Goal: Task Accomplishment & Management: Complete application form

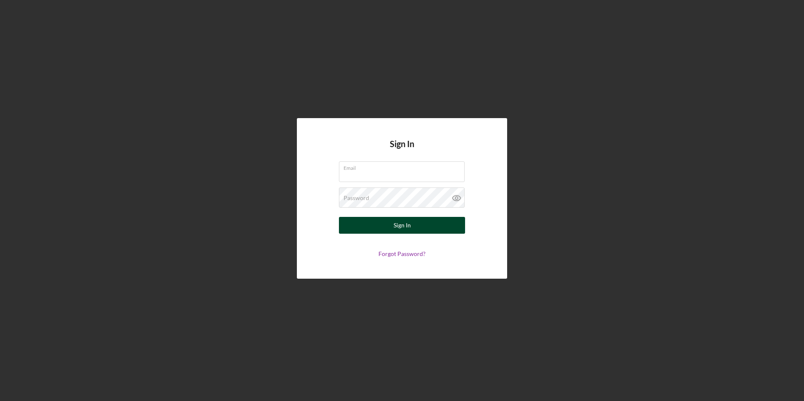
type input "[EMAIL_ADDRESS][DOMAIN_NAME]"
click at [420, 221] on button "Sign In" at bounding box center [402, 225] width 126 height 17
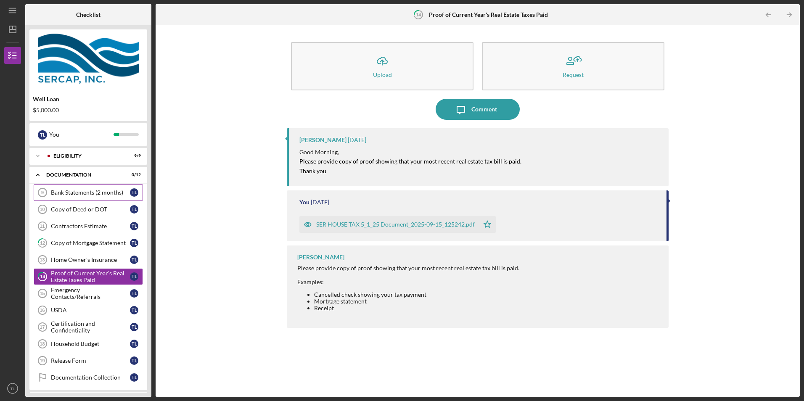
click at [106, 193] on div "Bank Statements (2 months)" at bounding box center [90, 192] width 79 height 7
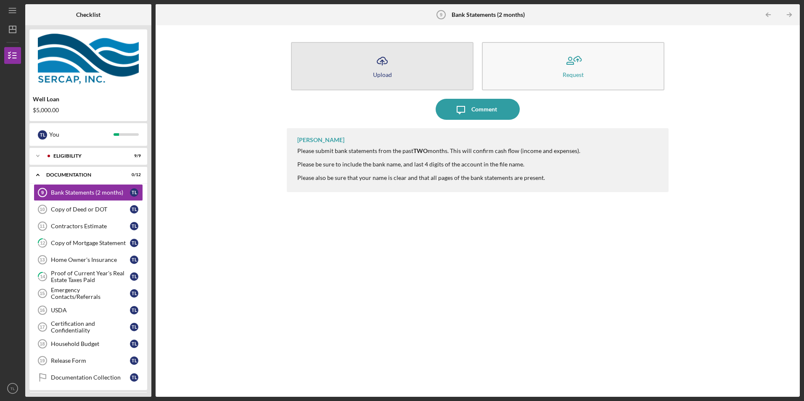
click at [354, 68] on button "Icon/Upload Upload" at bounding box center [382, 66] width 182 height 48
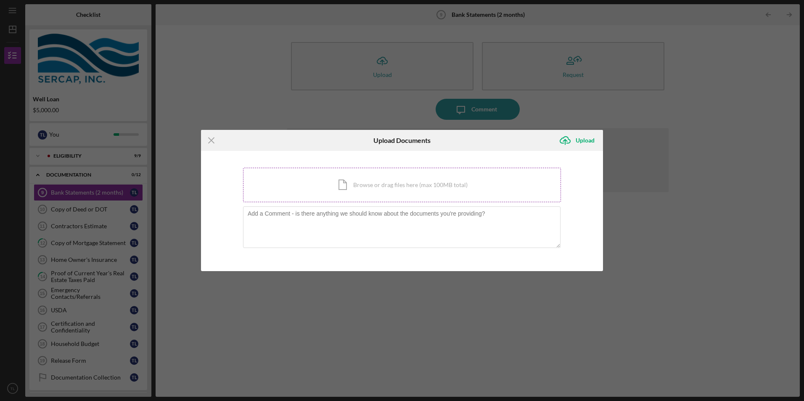
click at [344, 183] on div "Icon/Document Browse or drag files here (max 100MB total) Tap to choose files o…" at bounding box center [402, 185] width 318 height 34
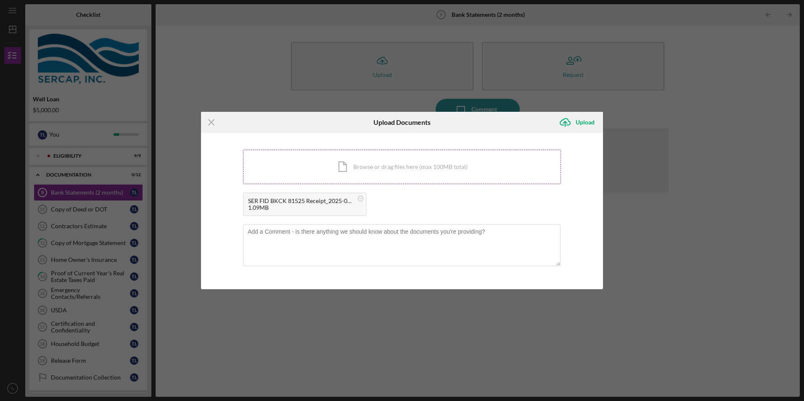
click at [348, 165] on div "Icon/Document Browse or drag files here (max 100MB total) Tap to choose files o…" at bounding box center [402, 167] width 318 height 34
click at [582, 122] on div "Upload" at bounding box center [584, 122] width 19 height 17
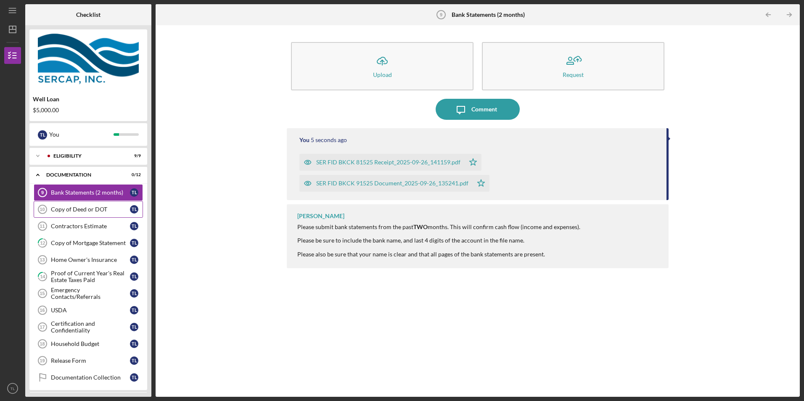
click at [71, 208] on div "Copy of Deed or DOT" at bounding box center [90, 209] width 79 height 7
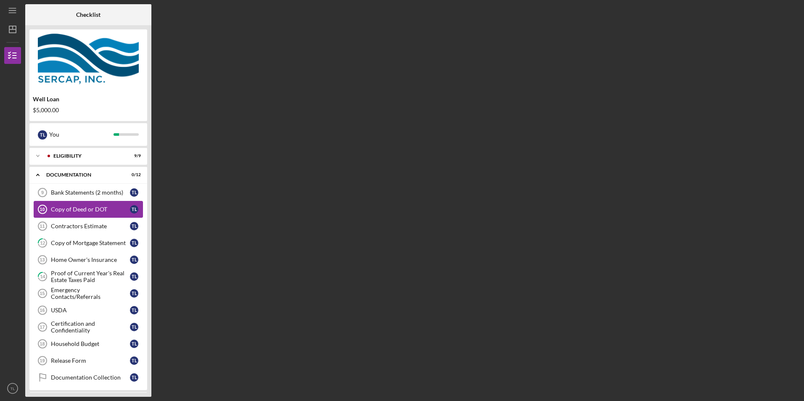
click at [71, 208] on div "Copy of Deed or DOT" at bounding box center [90, 209] width 79 height 7
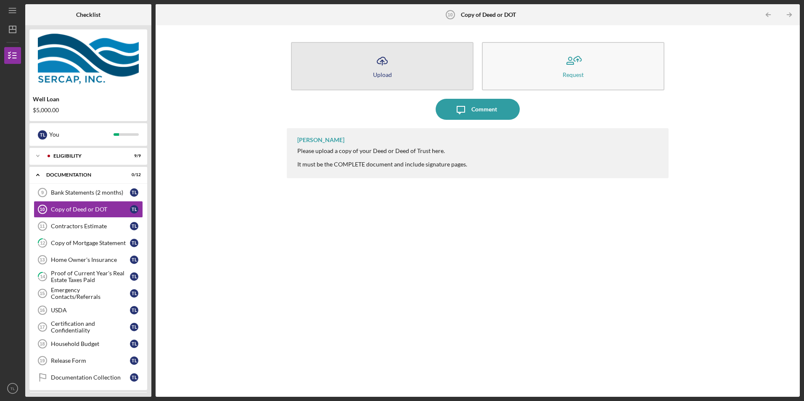
click at [356, 68] on button "Icon/Upload Upload" at bounding box center [382, 66] width 182 height 48
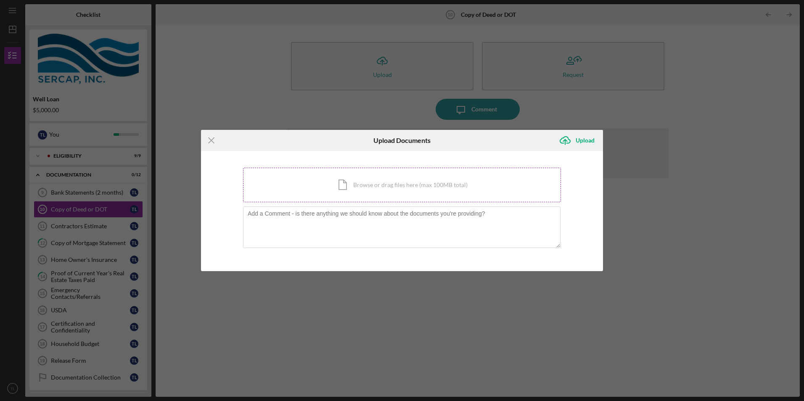
click at [343, 185] on div "Icon/Document Browse or drag files here (max 100MB total) Tap to choose files o…" at bounding box center [402, 185] width 318 height 34
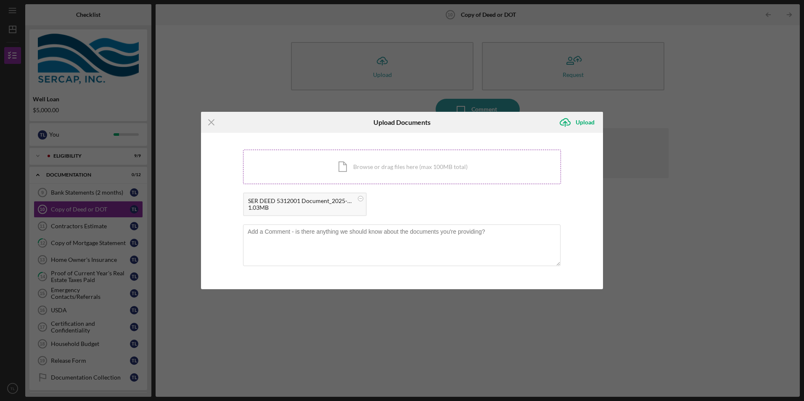
click at [298, 168] on div "Icon/Document Browse or drag files here (max 100MB total) Tap to choose files o…" at bounding box center [402, 167] width 318 height 34
click at [589, 121] on div "Upload" at bounding box center [584, 122] width 19 height 17
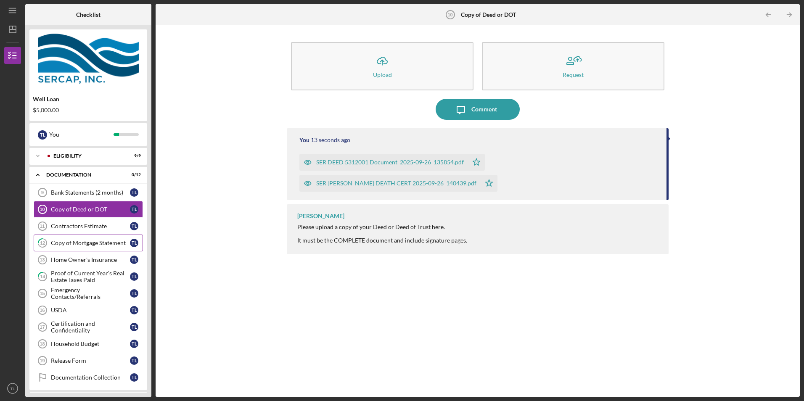
click at [88, 243] on div "Copy of Mortgage Statement" at bounding box center [90, 243] width 79 height 7
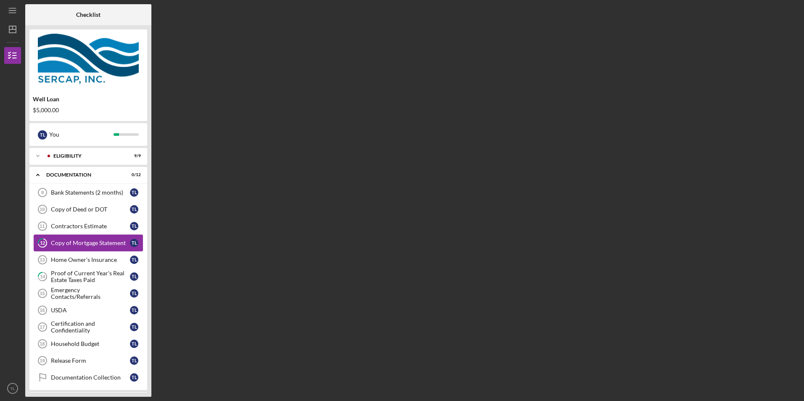
click at [88, 243] on div "Copy of Mortgage Statement" at bounding box center [90, 243] width 79 height 7
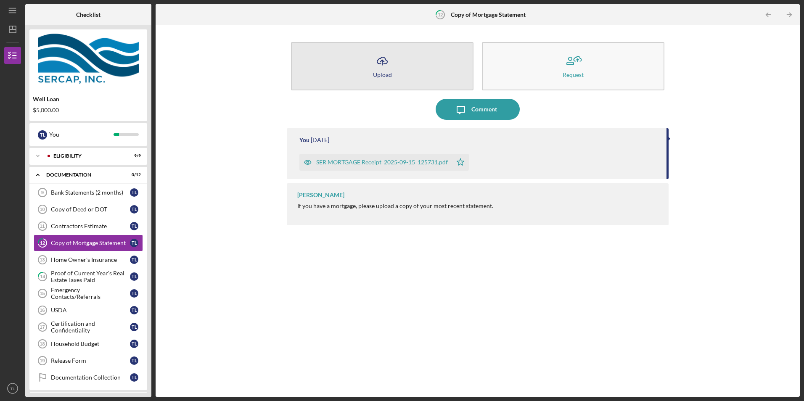
click at [364, 71] on button "Icon/Upload Upload" at bounding box center [382, 66] width 182 height 48
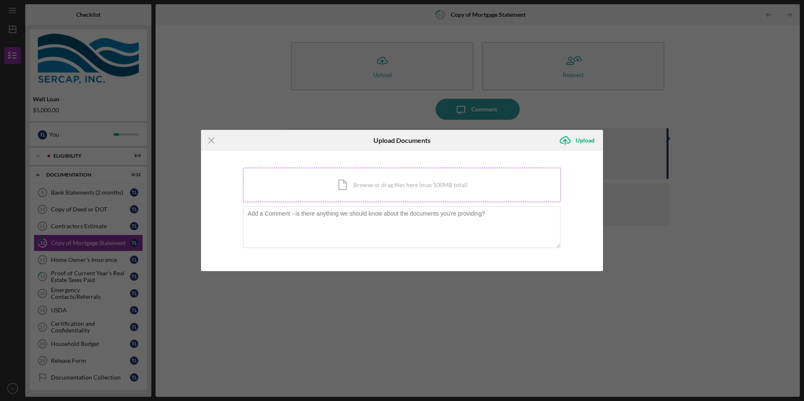
click at [343, 186] on div "Icon/Document Browse or drag files here (max 100MB total) Tap to choose files o…" at bounding box center [402, 185] width 318 height 34
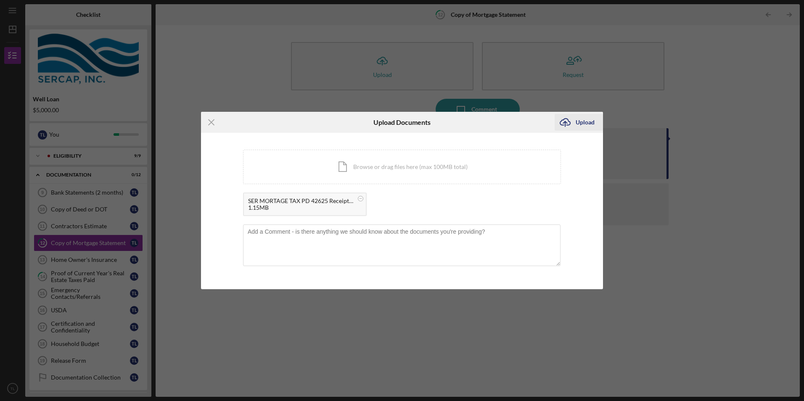
click at [584, 123] on div "Upload" at bounding box center [584, 122] width 19 height 17
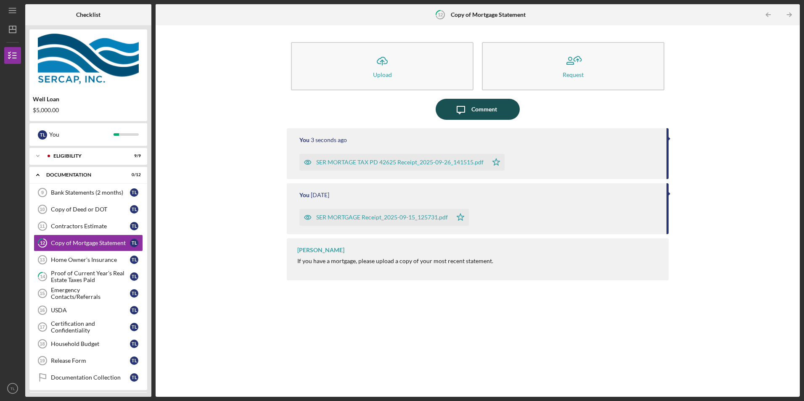
click at [479, 110] on div "Comment" at bounding box center [484, 109] width 26 height 21
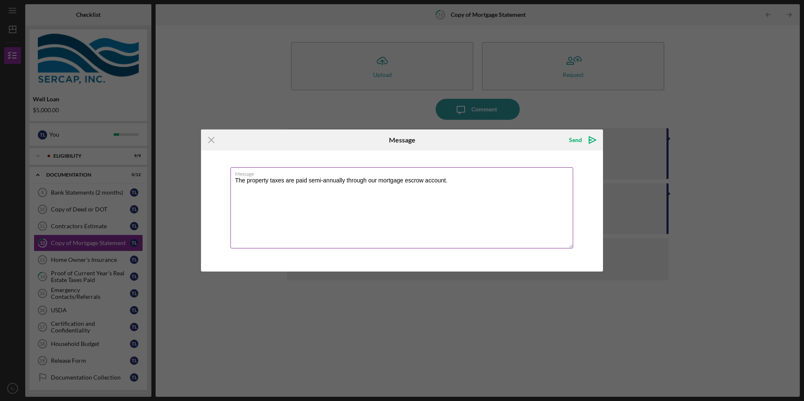
click at [378, 178] on textarea "The property taxes are paid semi-annually through our mortgage escrow account." at bounding box center [401, 207] width 343 height 81
click at [376, 180] on textarea "The property taxes are paid semi-annually through our mortgage escrow account." at bounding box center [401, 207] width 343 height 81
type textarea "The property taxes are paid semi-annually through the mortgage escrow account."
click at [575, 137] on div "Send" at bounding box center [575, 140] width 13 height 17
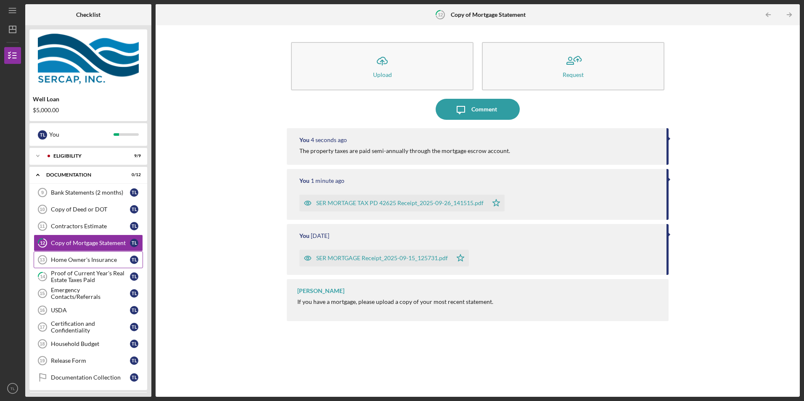
click at [87, 255] on link "Home Owner's Insurance 13 Home Owner's Insurance T L" at bounding box center [88, 259] width 109 height 17
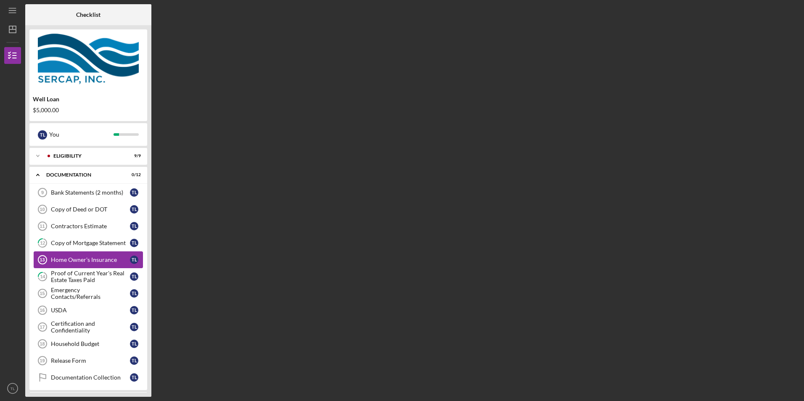
click at [87, 255] on link "Home Owner's Insurance 13 Home Owner's Insurance T L" at bounding box center [88, 259] width 109 height 17
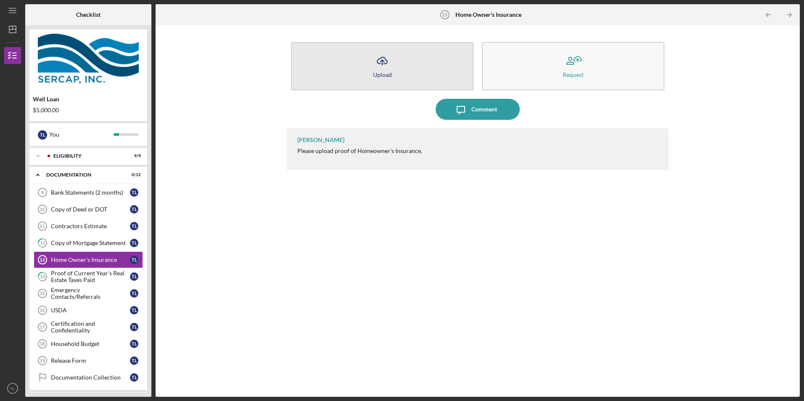
click at [383, 65] on icon "Icon/Upload" at bounding box center [382, 60] width 21 height 21
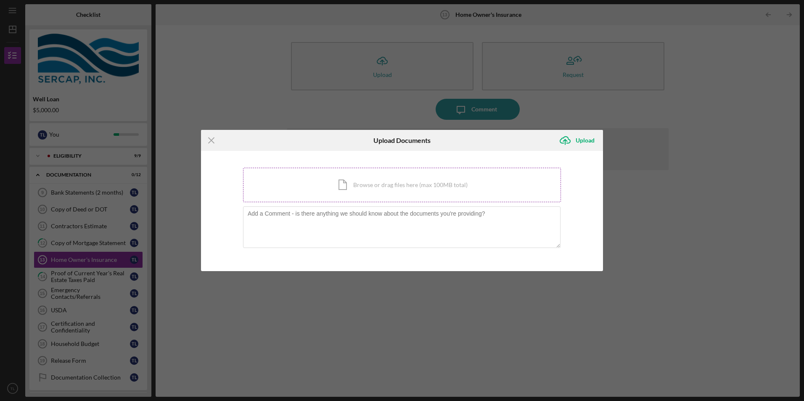
click at [345, 181] on div "Icon/Document Browse or drag files here (max 100MB total) Tap to choose files o…" at bounding box center [402, 185] width 318 height 34
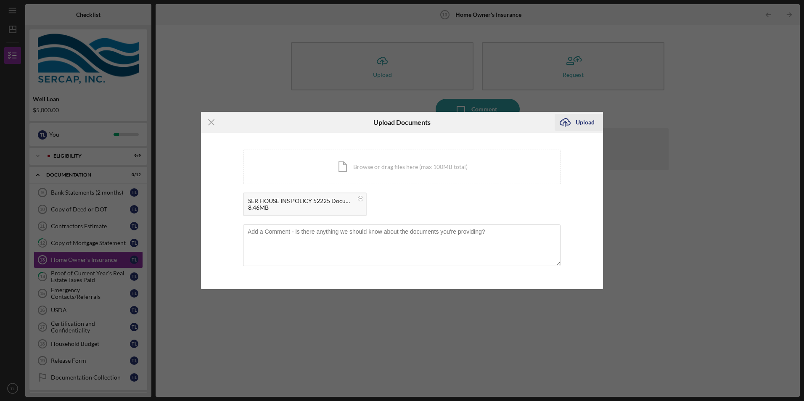
click at [593, 119] on div "Upload" at bounding box center [584, 122] width 19 height 17
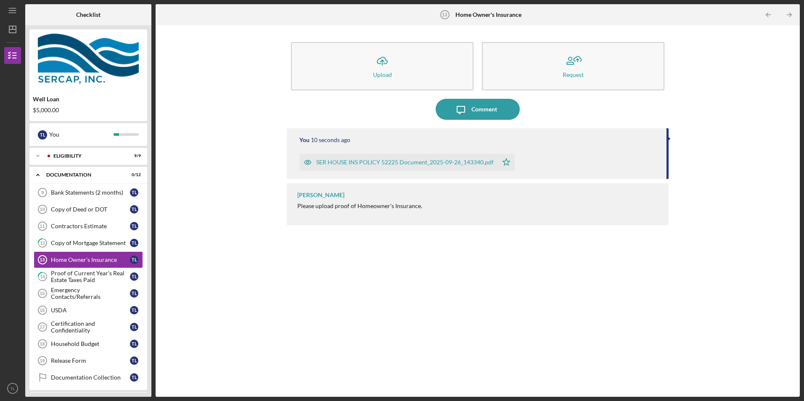
click at [372, 164] on div "SER HOUSE INS POLICY 52225 Document_2025-09-26_143340.pdf" at bounding box center [404, 162] width 177 height 7
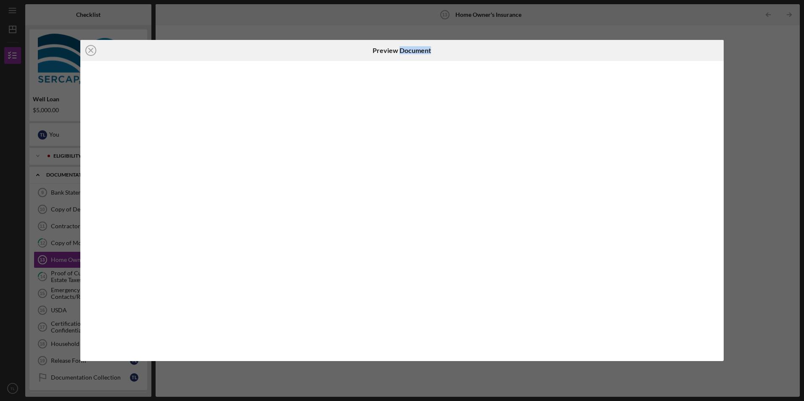
click at [372, 164] on div at bounding box center [401, 211] width 643 height 300
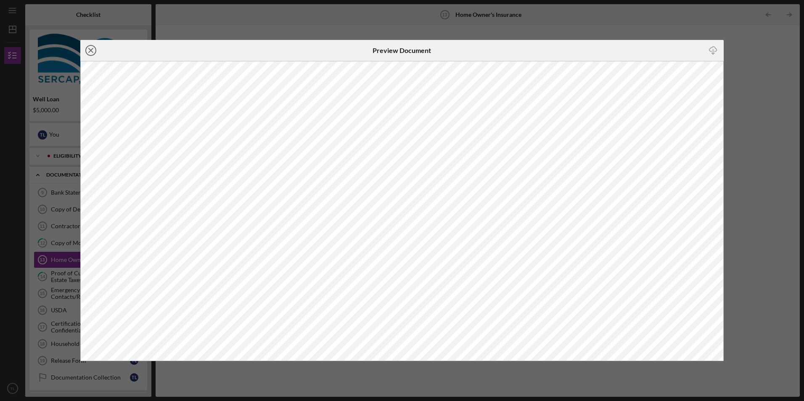
click at [88, 51] on icon "Icon/Close" at bounding box center [90, 50] width 21 height 21
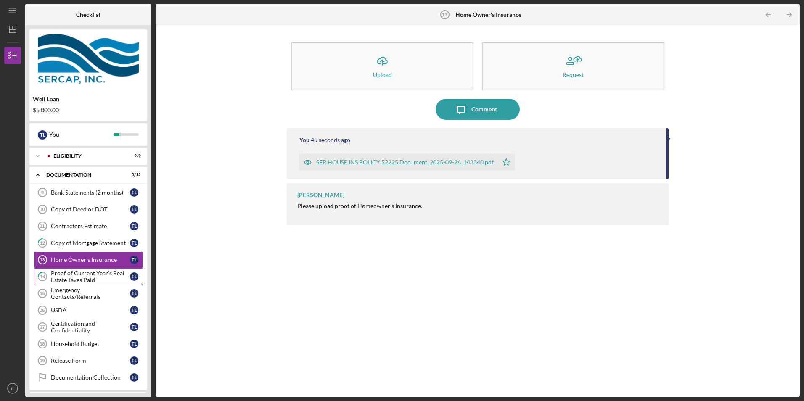
click at [74, 275] on div "Proof of Current Year's Real Estate Taxes Paid" at bounding box center [90, 276] width 79 height 13
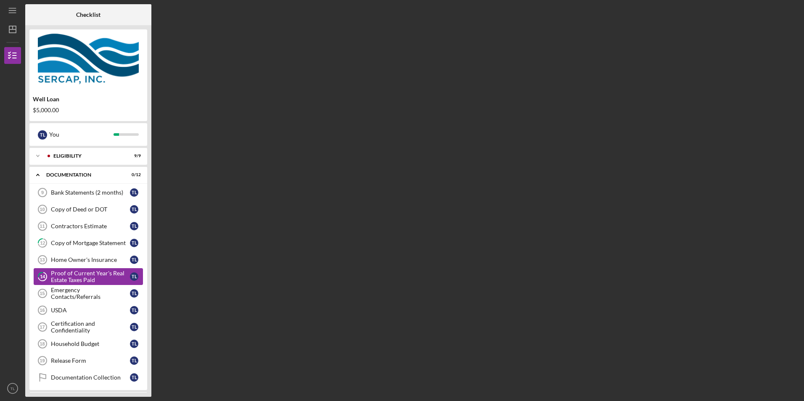
click at [74, 275] on div "Proof of Current Year's Real Estate Taxes Paid" at bounding box center [90, 276] width 79 height 13
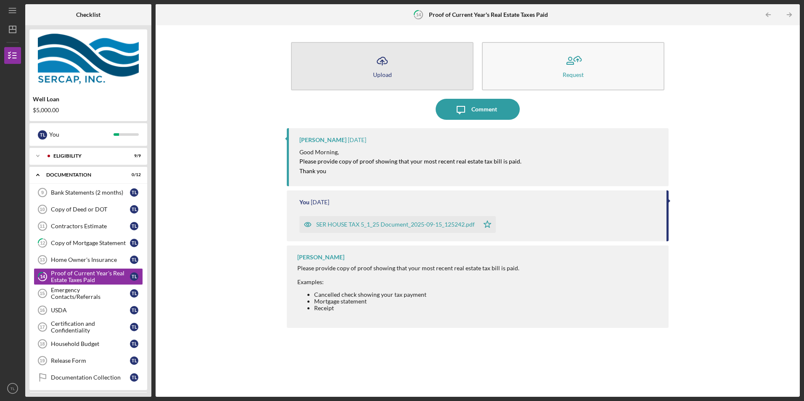
click at [370, 69] on button "Icon/Upload Upload" at bounding box center [382, 66] width 182 height 48
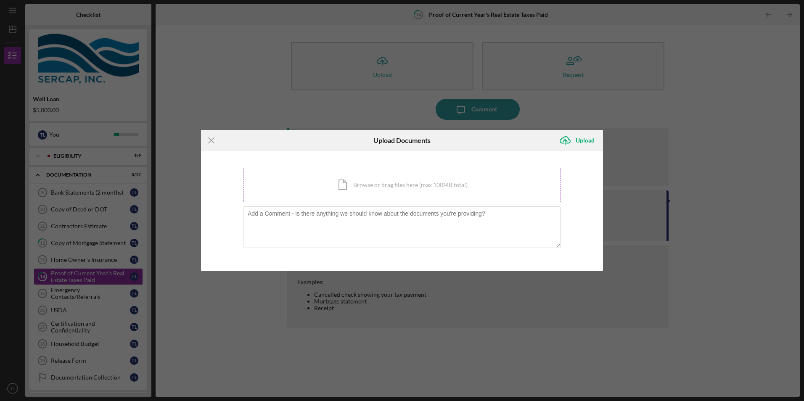
click at [347, 188] on div "Icon/Document Browse or drag files here (max 100MB total) Tap to choose files o…" at bounding box center [402, 185] width 318 height 34
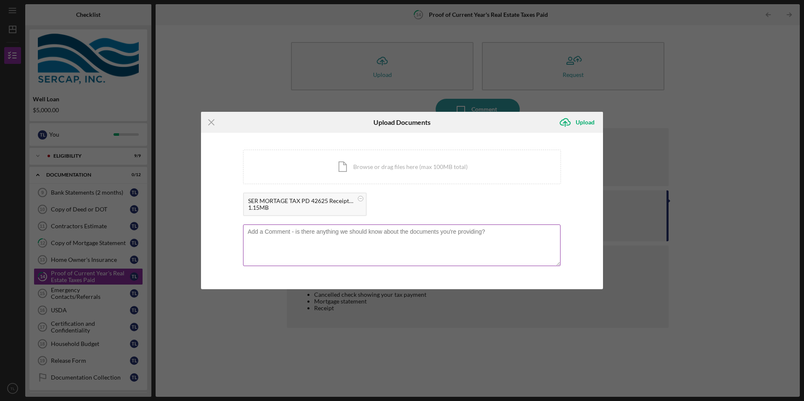
click at [289, 238] on textarea at bounding box center [401, 244] width 317 height 41
type textarea "property taxes are paid semi-annually through the mortgage escrow account."
click at [588, 118] on div "Upload" at bounding box center [584, 122] width 19 height 17
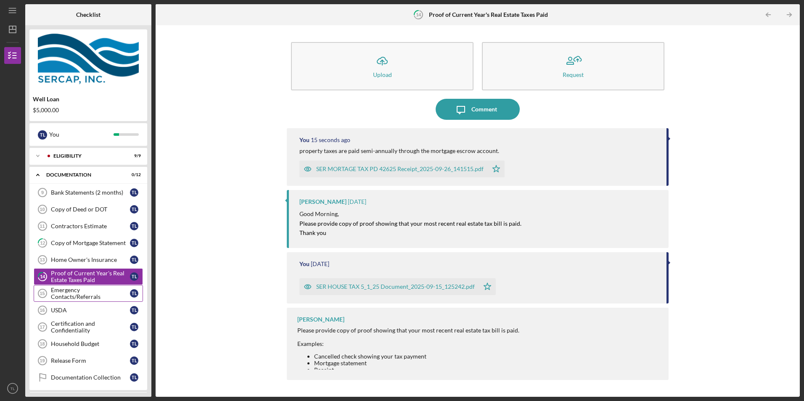
click at [92, 291] on div "Emergency Contacts/Referrals" at bounding box center [90, 293] width 79 height 13
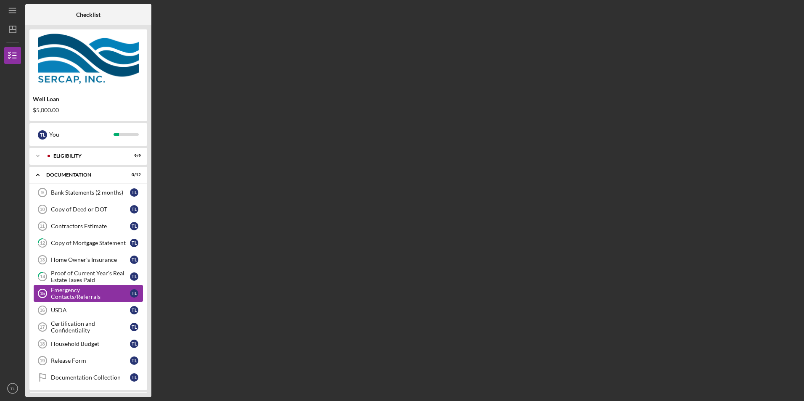
click at [92, 291] on div "Emergency Contacts/Referrals" at bounding box center [90, 293] width 79 height 13
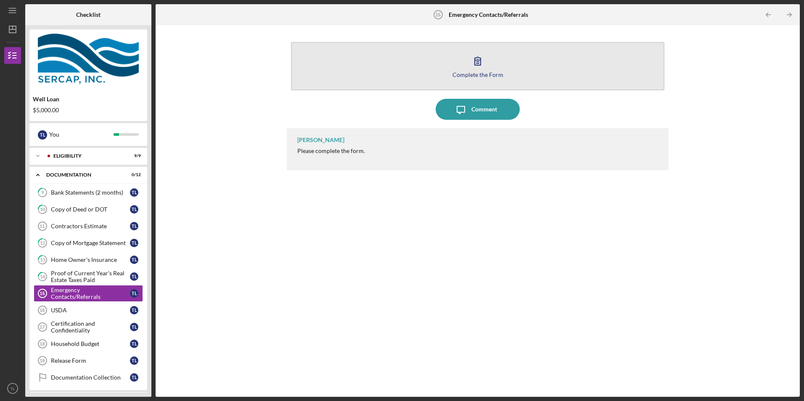
click at [487, 70] on icon "button" at bounding box center [477, 60] width 21 height 21
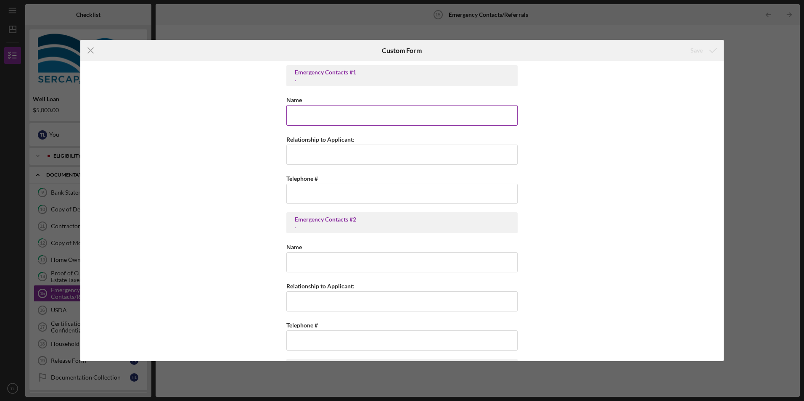
drag, startPoint x: 333, startPoint y: 115, endPoint x: 343, endPoint y: 121, distance: 11.8
click at [333, 115] on input "Name" at bounding box center [401, 115] width 231 height 20
type input "Debra Ann LeRay"
type input "(978) 249-3464"
click at [338, 152] on input "Relationship to Applicant:" at bounding box center [401, 155] width 231 height 20
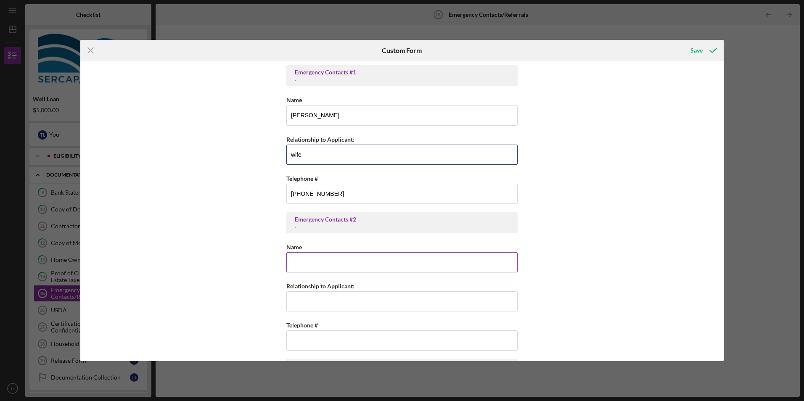
type input "wife"
click at [338, 251] on div "Name" at bounding box center [401, 247] width 231 height 11
click at [335, 257] on input "Name" at bounding box center [401, 262] width 231 height 20
type input "Craig T LeRay"
click at [320, 294] on input "Relationship to Applicant:" at bounding box center [401, 301] width 231 height 20
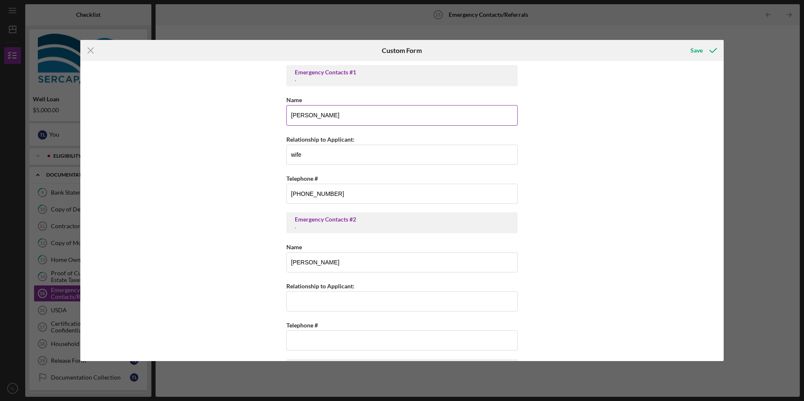
click at [319, 121] on input "Debra Ann LeRay" at bounding box center [401, 115] width 231 height 20
type input "Debra A. LeRay"
click at [309, 258] on input "Craig T LeRay" at bounding box center [401, 262] width 231 height 20
type input "Craig T. LeRay"
click at [338, 297] on input "Relationship to Applicant:" at bounding box center [401, 301] width 231 height 20
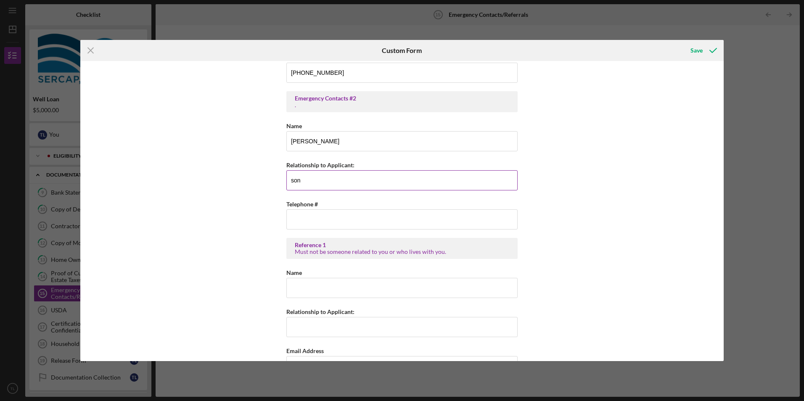
scroll to position [126, 0]
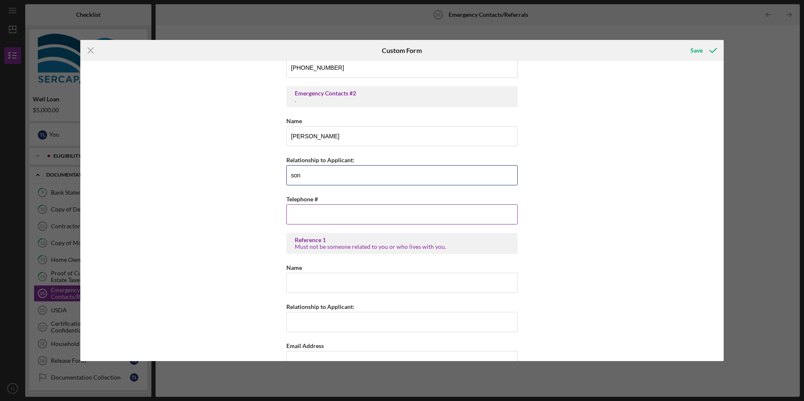
type input "son"
click at [337, 214] on input "Telephone #" at bounding box center [401, 214] width 231 height 20
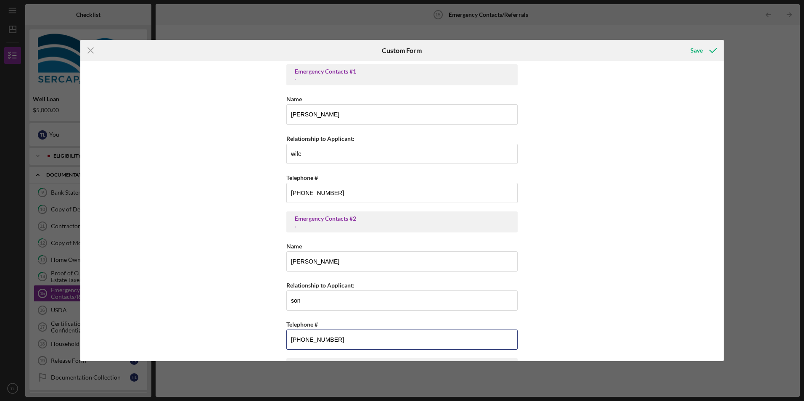
scroll to position [0, 0]
type input "(508) 574-3993"
click at [371, 115] on input "Debra A. LeRay" at bounding box center [401, 115] width 231 height 20
type input "D"
click at [346, 156] on input "wife" at bounding box center [401, 155] width 231 height 20
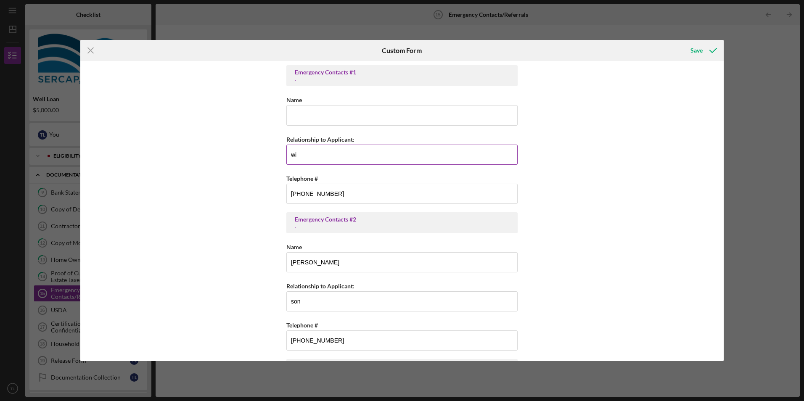
type input "w"
click at [344, 190] on input "(978) 249-3464" at bounding box center [401, 194] width 231 height 20
type input "(9##) ###-####"
click at [332, 118] on input "Name" at bounding box center [401, 115] width 231 height 20
type input "Debra Ann LeRay"
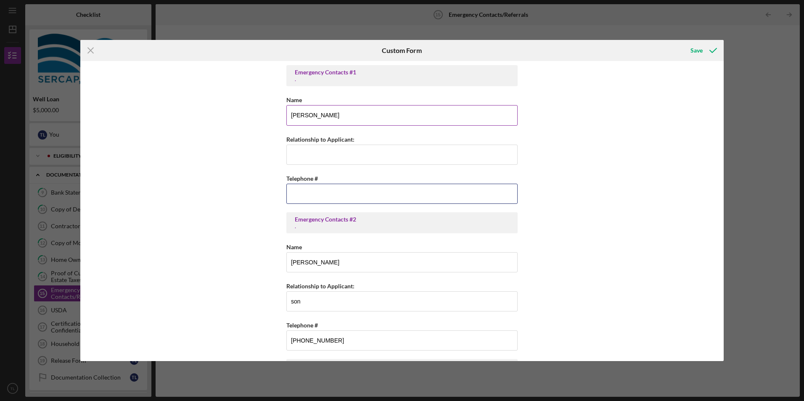
type input "(978) 249-3464"
click at [317, 119] on input "Debra Ann LeRay" at bounding box center [401, 115] width 231 height 20
type input "Debra A. LeRay"
click at [357, 152] on input "Relationship to Applicant:" at bounding box center [401, 155] width 231 height 20
type input "wife"
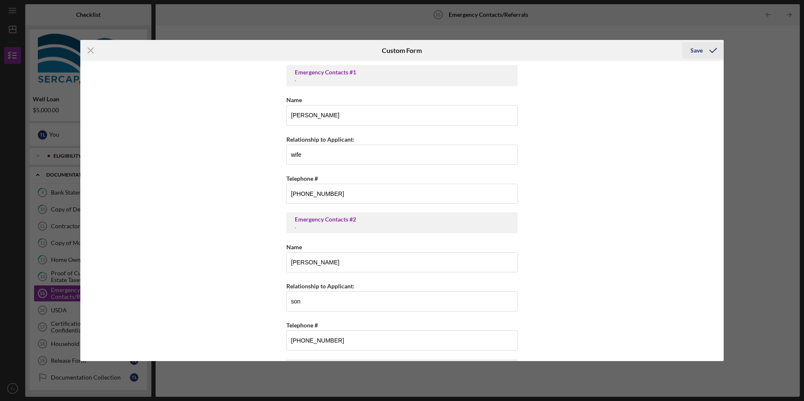
click at [699, 53] on div "Save" at bounding box center [696, 50] width 12 height 17
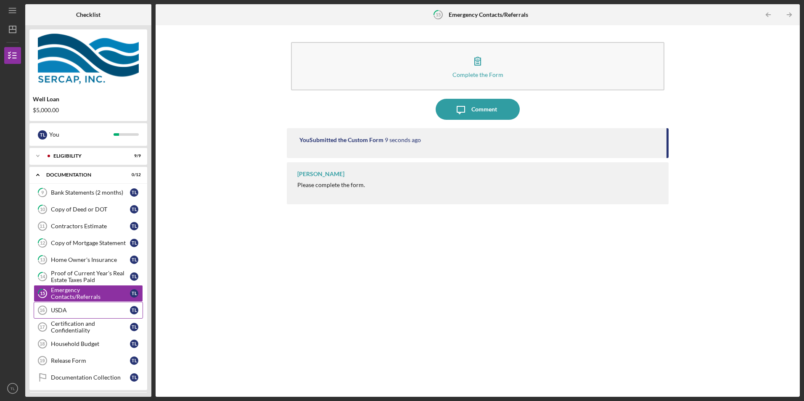
click at [94, 311] on div "USDA" at bounding box center [90, 310] width 79 height 7
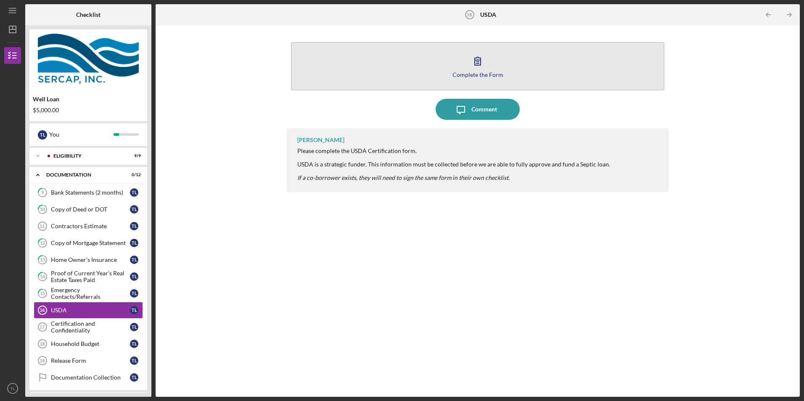
click at [477, 58] on icon "button" at bounding box center [477, 60] width 21 height 21
click at [493, 59] on button "Complete the Form Form" at bounding box center [477, 66] width 373 height 48
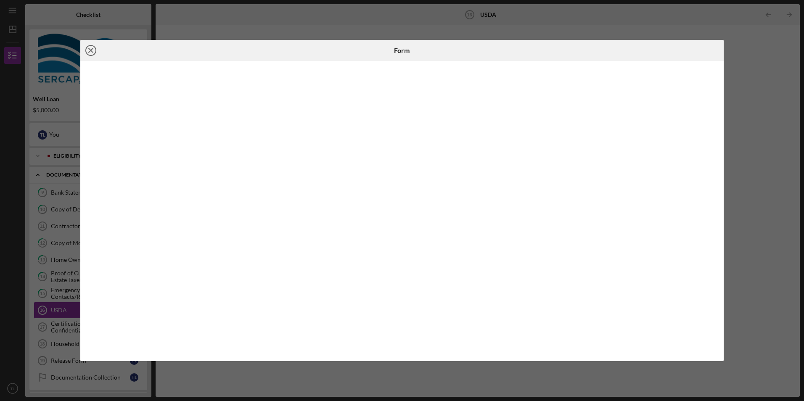
click at [90, 51] on line at bounding box center [91, 50] width 4 height 4
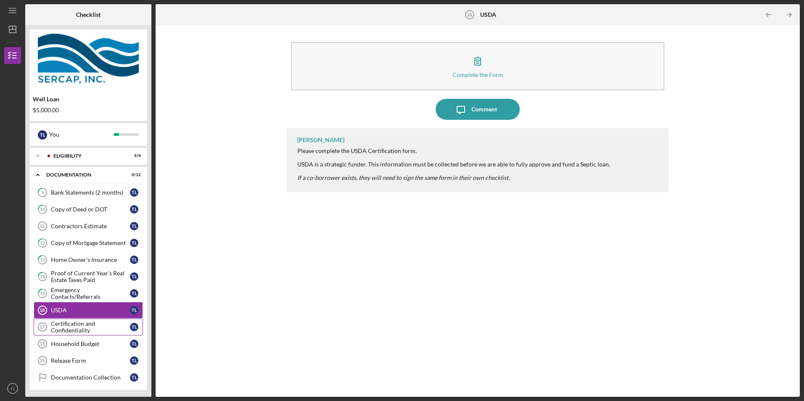
click at [91, 327] on div "Certification and Confidentiality" at bounding box center [90, 326] width 79 height 13
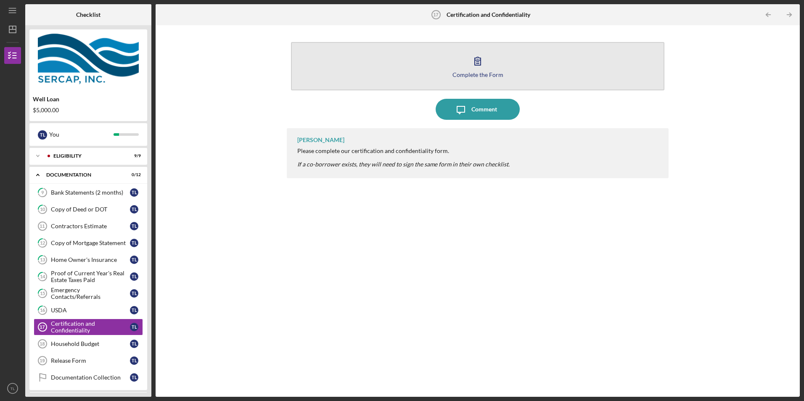
click at [486, 80] on button "Complete the Form Form" at bounding box center [477, 66] width 373 height 48
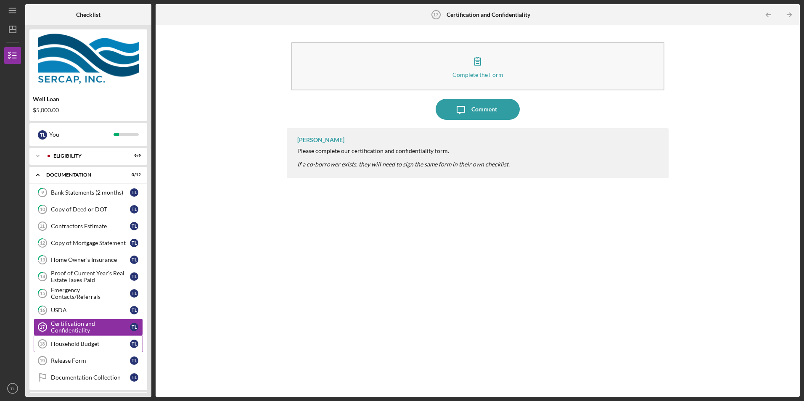
click at [91, 345] on div "Household Budget" at bounding box center [90, 343] width 79 height 7
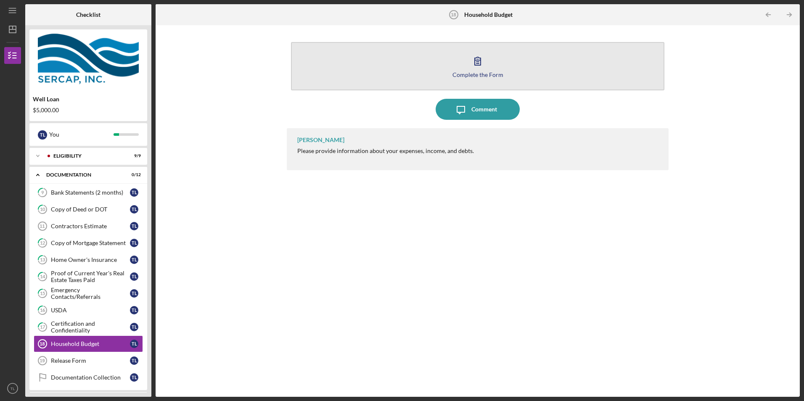
click at [483, 60] on icon "button" at bounding box center [477, 60] width 21 height 21
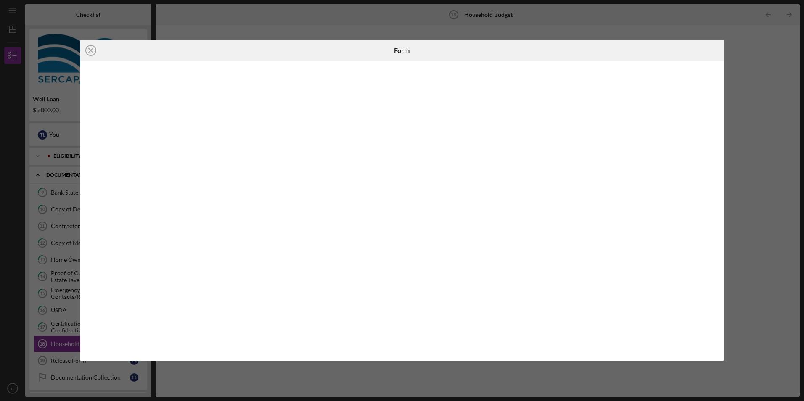
click at [716, 87] on div at bounding box center [401, 211] width 643 height 300
click at [715, 83] on div at bounding box center [401, 211] width 643 height 300
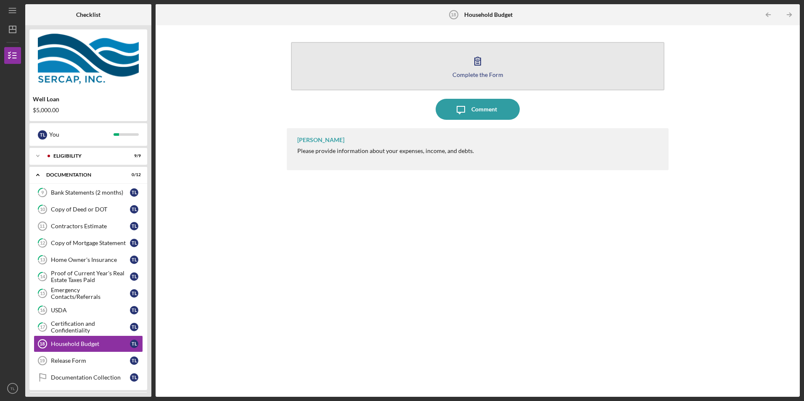
click at [479, 73] on div "Complete the Form" at bounding box center [477, 74] width 51 height 6
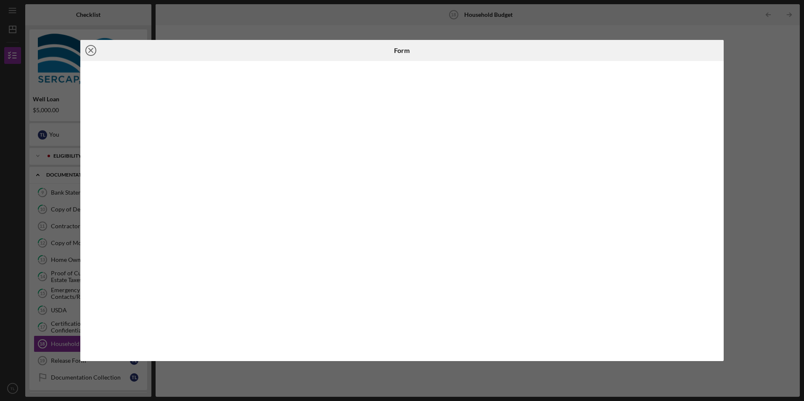
click at [92, 53] on icon "Icon/Close" at bounding box center [90, 50] width 21 height 21
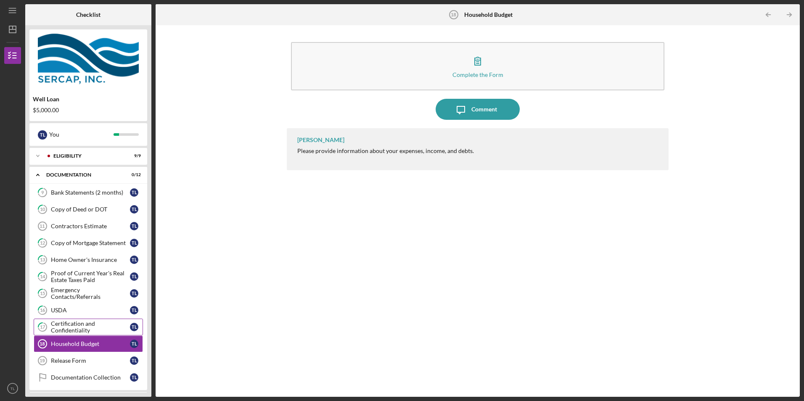
click at [62, 322] on div "Certification and Confidentiality" at bounding box center [90, 326] width 79 height 13
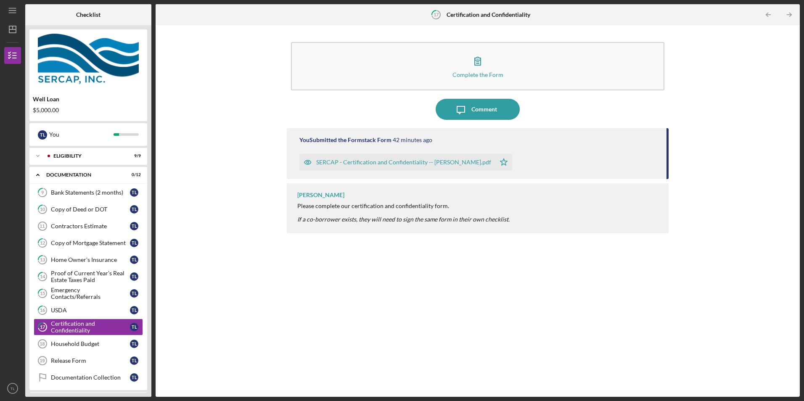
click at [366, 161] on div "SERCAP - Certification and Confidentiality -- Thomas LeRay.pdf" at bounding box center [403, 162] width 175 height 7
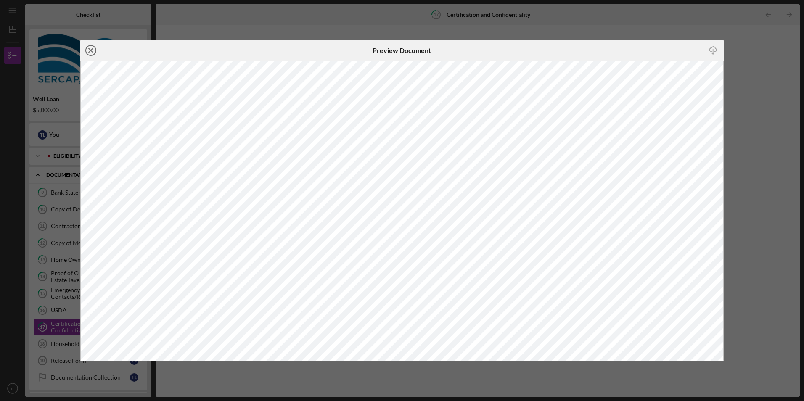
click at [89, 48] on icon "Icon/Close" at bounding box center [90, 50] width 21 height 21
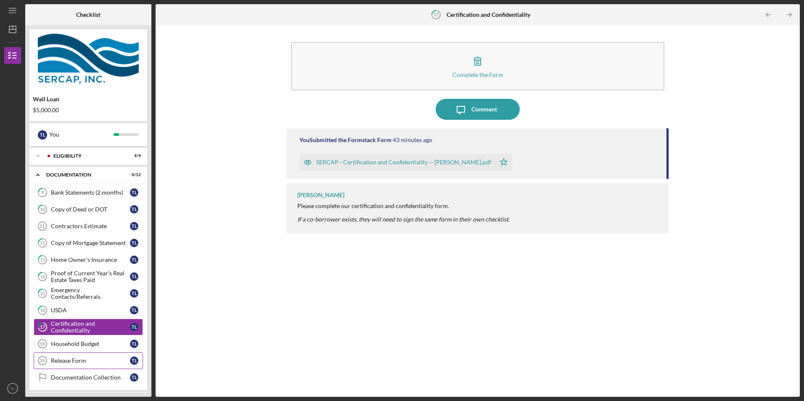
click at [72, 361] on div "Release Form" at bounding box center [90, 360] width 79 height 7
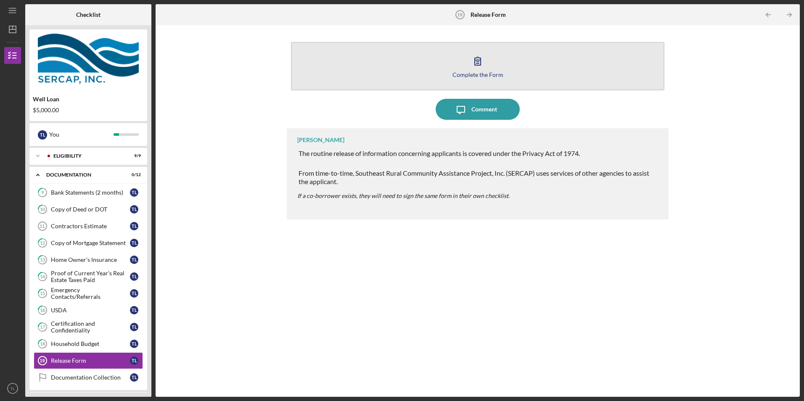
click at [475, 72] on div "Complete the Form" at bounding box center [477, 74] width 51 height 6
click at [467, 69] on icon "button" at bounding box center [477, 60] width 21 height 21
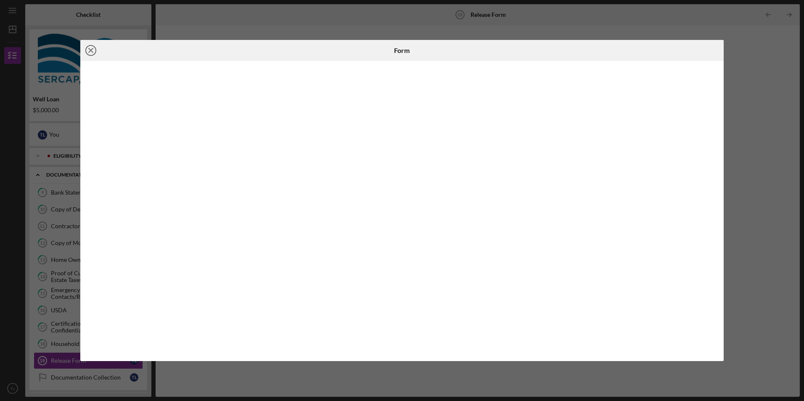
click at [89, 50] on icon "Icon/Close" at bounding box center [90, 50] width 21 height 21
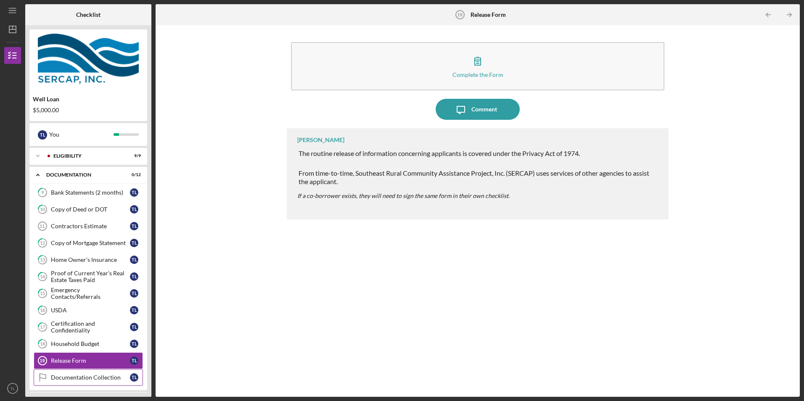
click at [108, 375] on div "Documentation Collection" at bounding box center [90, 377] width 79 height 7
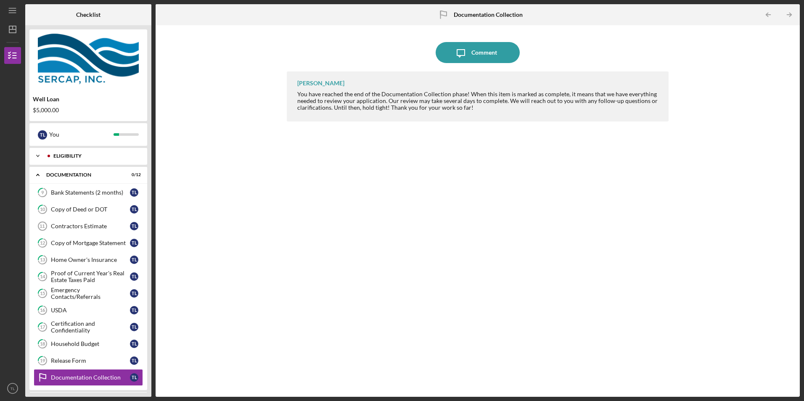
click at [66, 155] on div "Eligibility" at bounding box center [94, 155] width 83 height 5
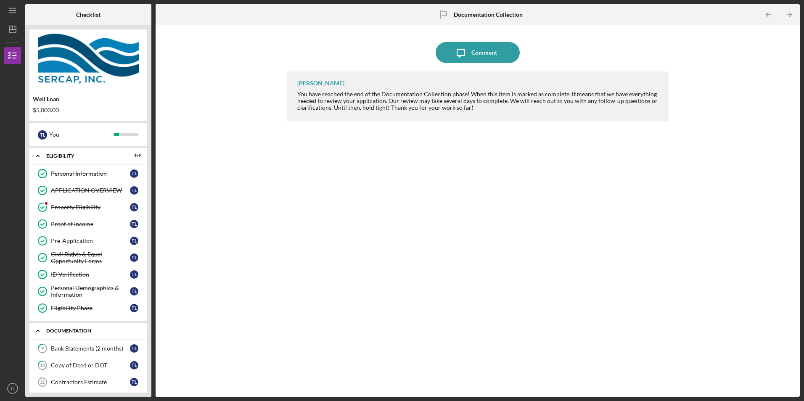
click at [79, 330] on div "Documentation" at bounding box center [91, 330] width 90 height 5
click at [52, 156] on div "Eligibility" at bounding box center [91, 155] width 90 height 5
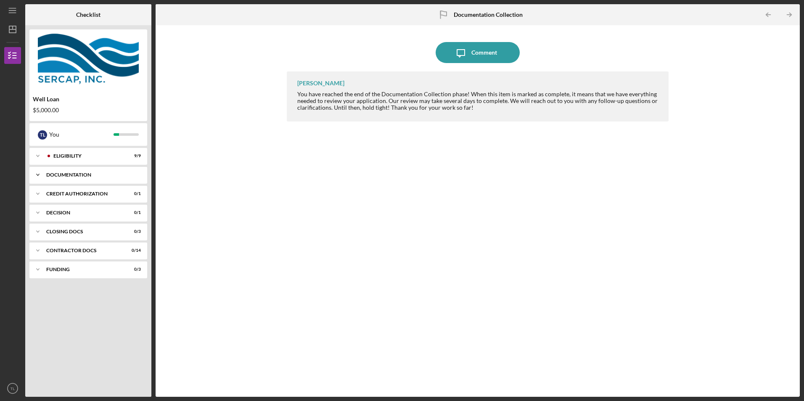
click at [85, 173] on div "Documentation" at bounding box center [91, 174] width 90 height 5
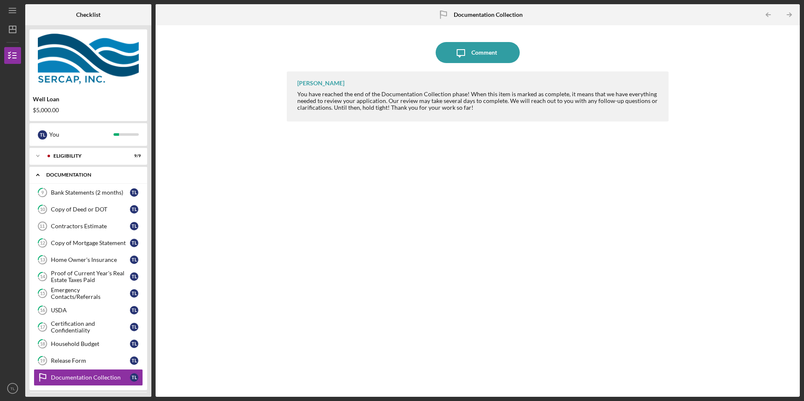
scroll to position [96, 0]
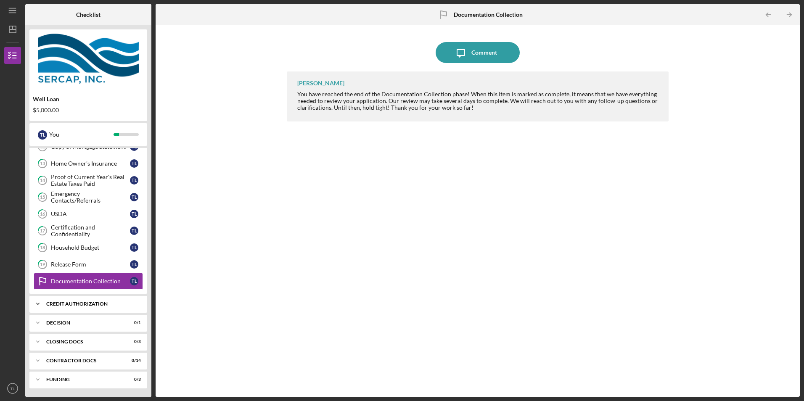
click at [99, 300] on div "Icon/Expander CREDIT AUTHORIZATION 0 / 1" at bounding box center [88, 304] width 118 height 17
click at [97, 321] on div "Credit Authorization" at bounding box center [90, 321] width 79 height 7
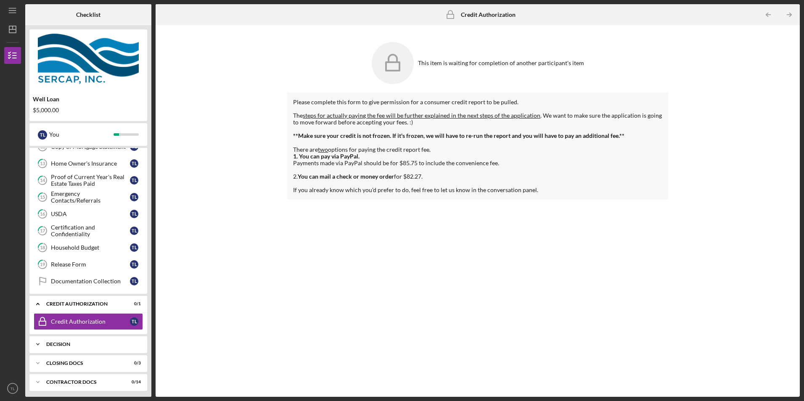
click at [66, 345] on div "Decision" at bounding box center [91, 344] width 90 height 5
click at [90, 382] on div "Icon/Expander CLOSING DOCS 0 / 3" at bounding box center [88, 384] width 118 height 17
click at [80, 300] on div "Icon/Expander CREDIT AUTHORIZATION 0 / 1" at bounding box center [88, 304] width 118 height 17
click at [64, 320] on div "Icon/Expander Decision 0 / 1" at bounding box center [88, 322] width 118 height 17
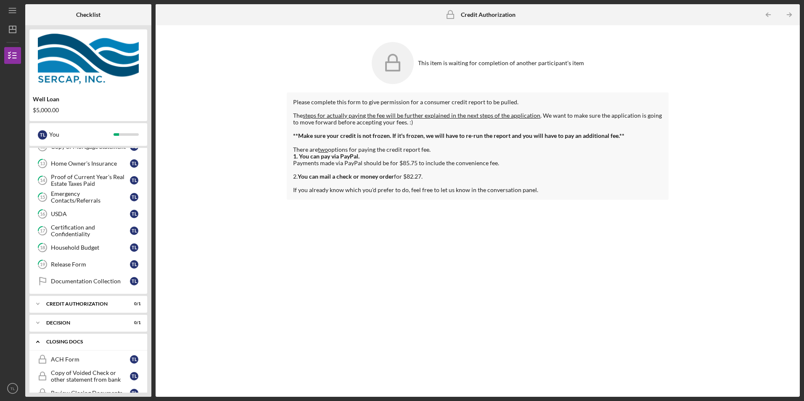
click at [77, 338] on div "Icon/Expander CLOSING DOCS 0 / 3" at bounding box center [88, 341] width 118 height 17
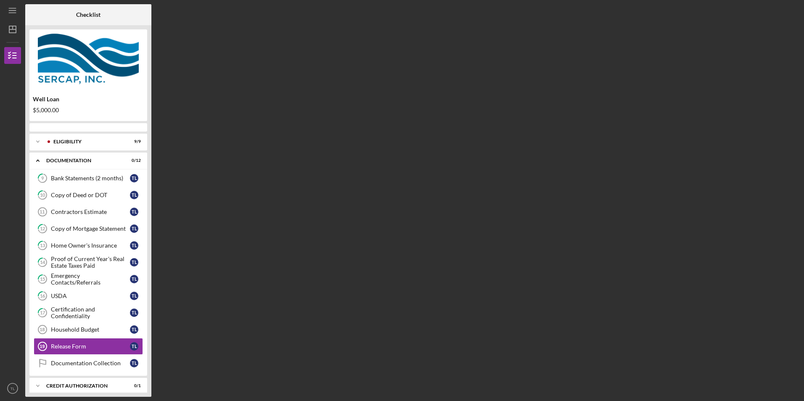
scroll to position [82, 0]
